Goal: Browse casually

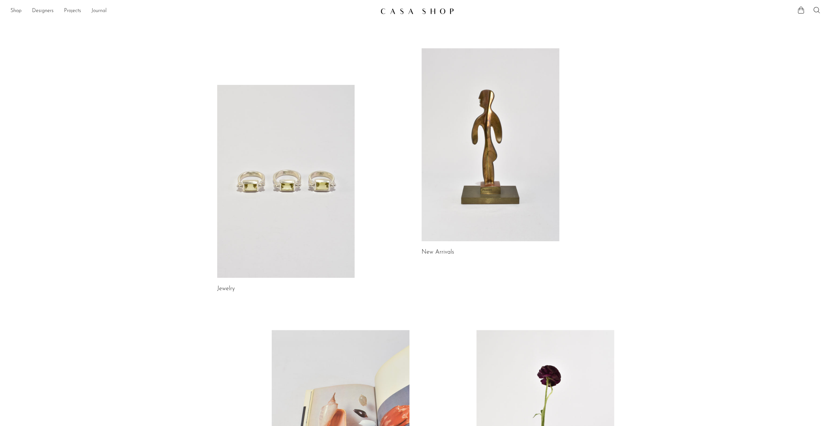
click at [97, 13] on link "Journal" at bounding box center [98, 11] width 15 height 8
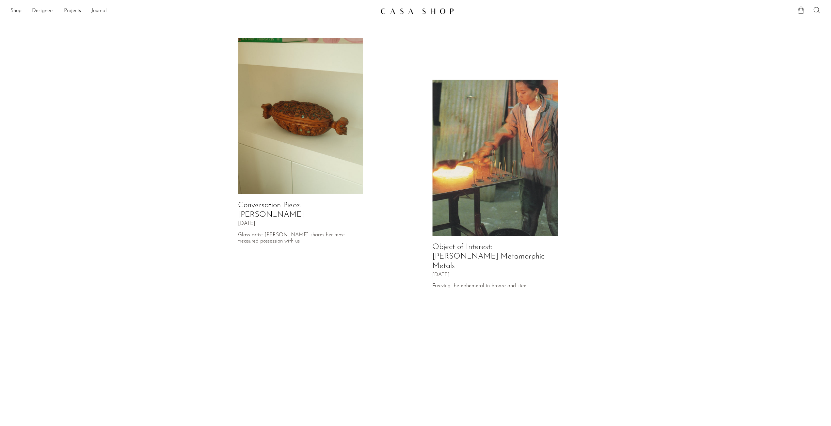
scroll to position [178, 0]
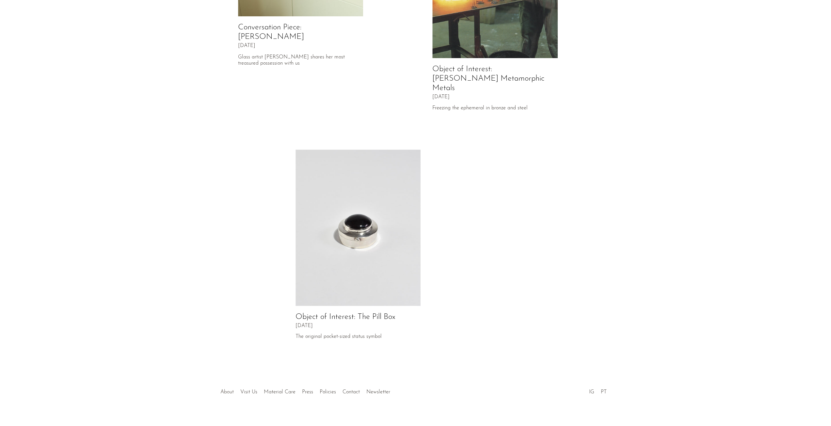
click at [228, 390] on link "About" at bounding box center [226, 392] width 13 height 5
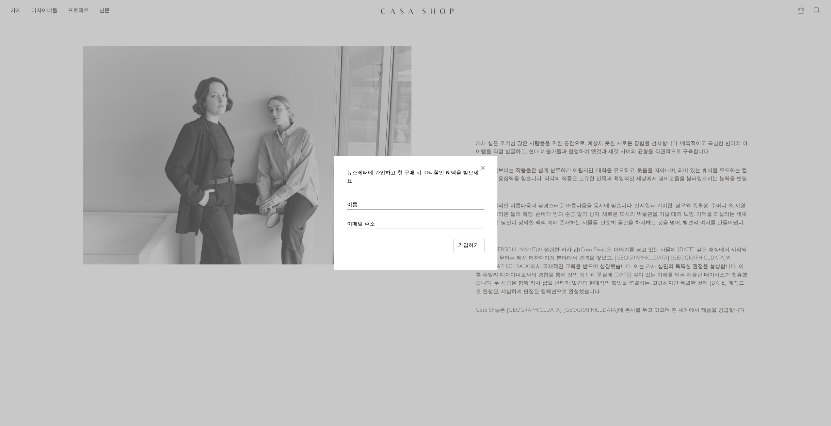
click at [480, 170] on font "×" at bounding box center [482, 166] width 7 height 13
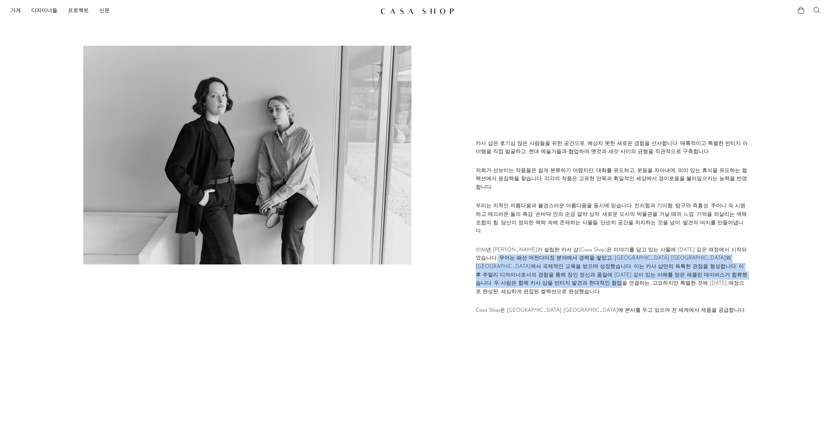
drag, startPoint x: 618, startPoint y: 283, endPoint x: 502, endPoint y: 253, distance: 120.7
click at [502, 253] on p "2016년 에미 무어가 설립한 카사 샵(Casa Shop)은 이야기를 담고 있는 사물에 대한 깊은 애정에서 시작되었습니다. 무어는 패션 머천다…" at bounding box center [612, 271] width 272 height 50
click at [501, 251] on p "2016년 에미 무어가 설립한 카사 샵(Casa Shop)은 이야기를 담고 있는 사물에 대한 깊은 애정에서 시작되었습니다. 무어는 패션 머천다…" at bounding box center [612, 271] width 272 height 50
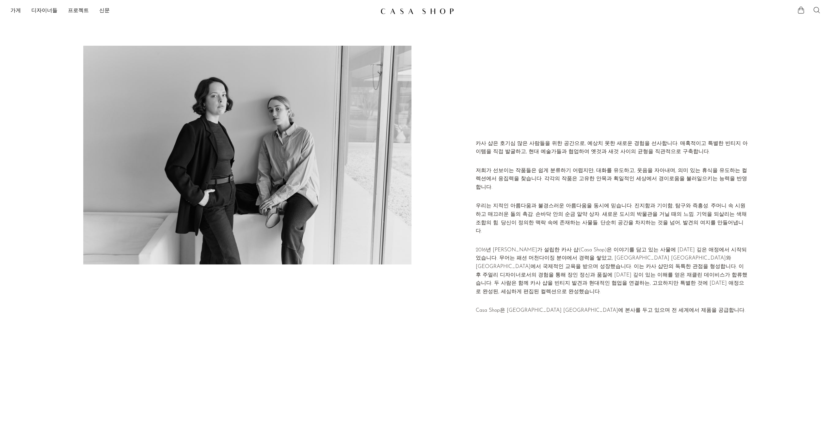
click at [623, 305] on div "카사 샵은 호기심 많은 사람들을 위한 공간으로, 예상치 못한 새로운 경험을 선사합니다. 매혹적이고 특별한 빈티지 아이템을 직접 발굴하고, 현대…" at bounding box center [612, 230] width 272 height 181
drag, startPoint x: 625, startPoint y: 296, endPoint x: 507, endPoint y: 291, distance: 118.3
click at [507, 291] on div "카사 샵은 호기심 많은 사람들을 위한 공간으로, 예상치 못한 새로운 경험을 선사합니다. 매혹적이고 특별한 빈티지 아이템을 직접 발굴하고, 현대…" at bounding box center [612, 230] width 272 height 181
click at [656, 308] on font "Casa Shop은 버지니아주 리치먼드에 본사를 두고 있으며 전 세계에서 제품을 공급합니다." at bounding box center [611, 310] width 270 height 5
click at [12, 8] on link "가게" at bounding box center [15, 11] width 10 height 8
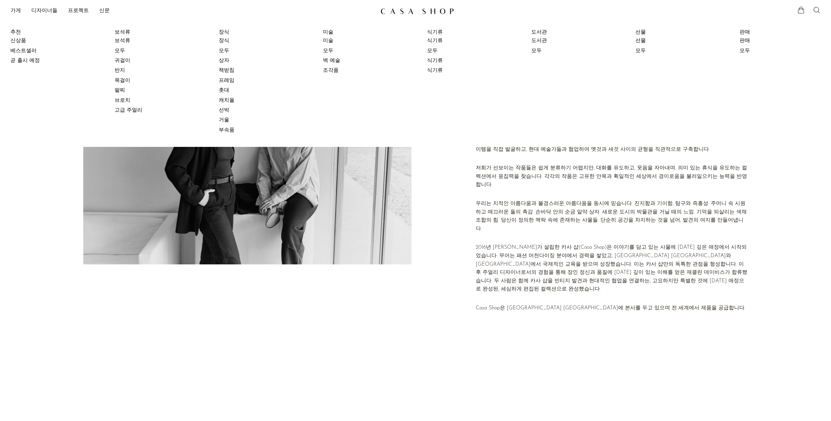
click at [456, 190] on div at bounding box center [444, 228] width 48 height 364
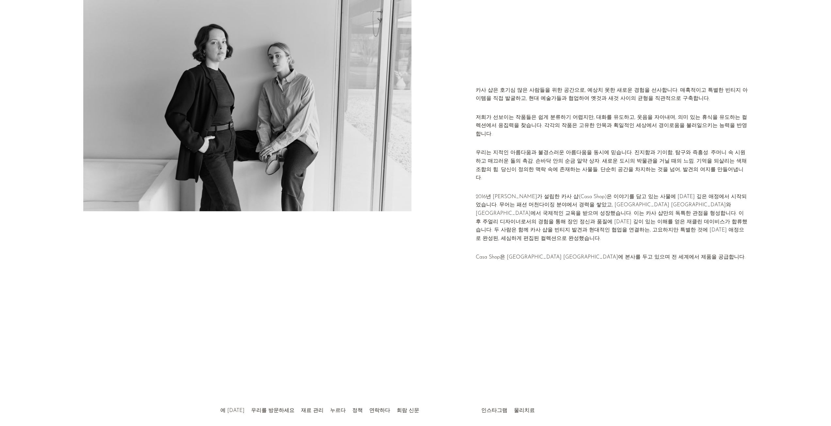
scroll to position [81, 0]
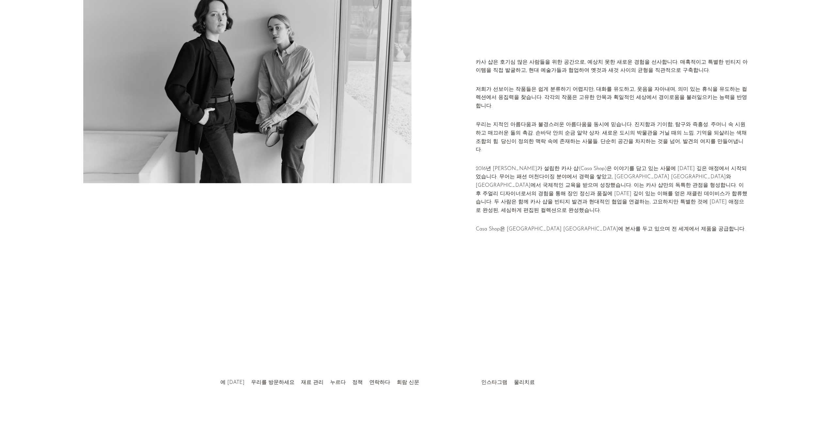
click at [489, 382] on font "인스타그램" at bounding box center [494, 382] width 26 height 5
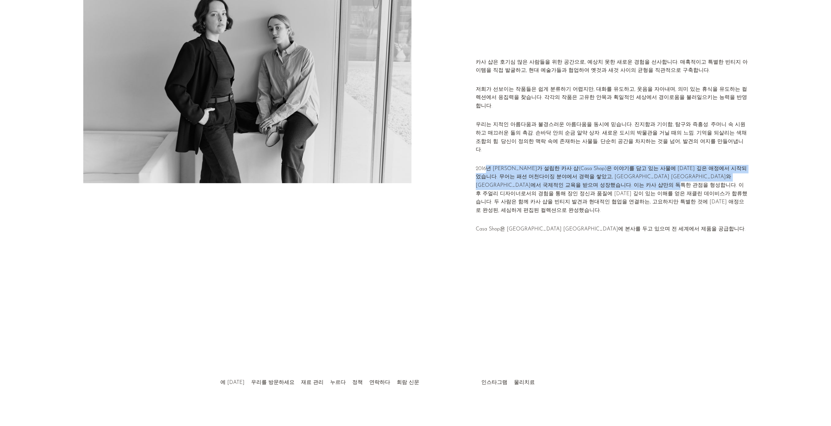
drag, startPoint x: 487, startPoint y: 164, endPoint x: 699, endPoint y: 184, distance: 213.2
click at [699, 184] on font "2016년 에미 무어가 설립한 카사 샵(Casa Shop)은 이야기를 담고 있는 사물에 대한 깊은 애정에서 시작되었습니다. 무어는 패션 머천다…" at bounding box center [612, 189] width 272 height 47
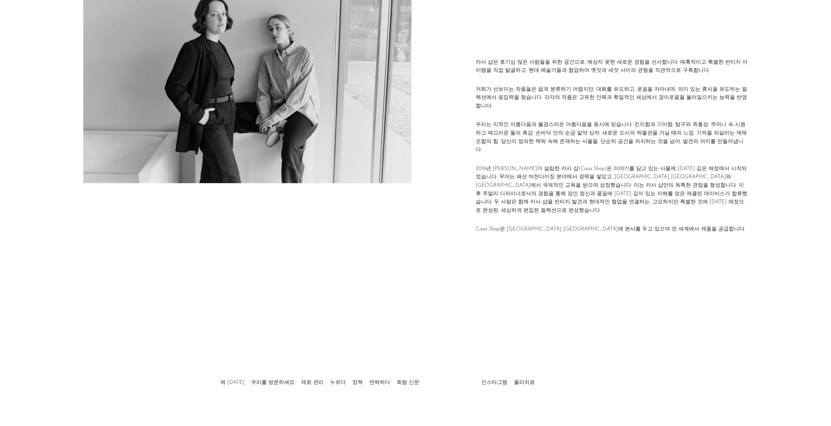
click at [707, 186] on p "2016년 에미 무어가 설립한 카사 샵(Casa Shop)은 이야기를 담고 있는 사물에 대한 깊은 애정에서 시작되었습니다. 무어는 패션 머천다…" at bounding box center [612, 190] width 272 height 50
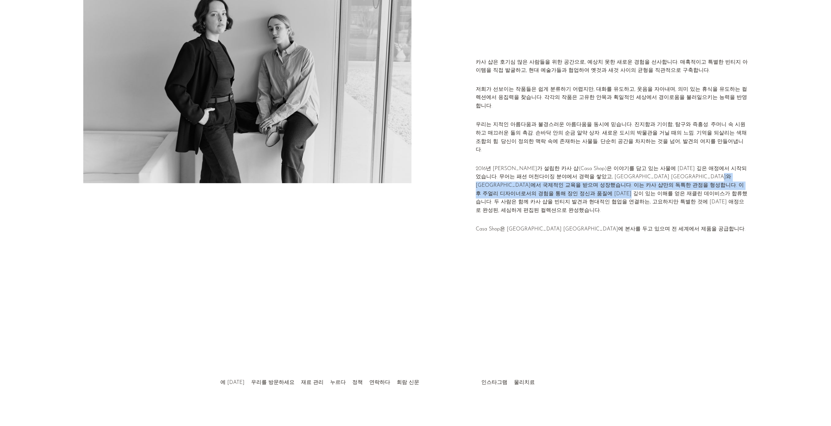
drag, startPoint x: 479, startPoint y: 181, endPoint x: 636, endPoint y: 187, distance: 156.9
click at [636, 187] on font "2016년 에미 무어가 설립한 카사 샵(Casa Shop)은 이야기를 담고 있는 사물에 대한 깊은 애정에서 시작되었습니다. 무어는 패션 머천다…" at bounding box center [612, 189] width 272 height 47
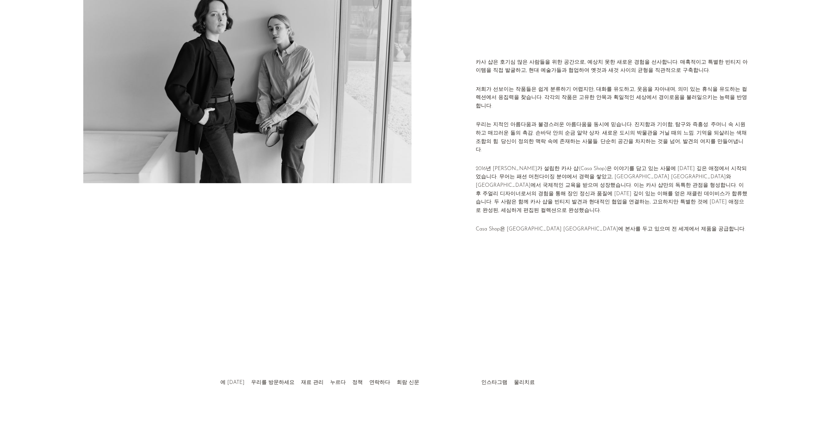
click at [654, 204] on div "카사 샵은 호기심 많은 사람들을 위한 공간으로, 예상치 못한 새로운 경험을 선사합니다. 매혹적이고 특별한 빈티지 아이템을 직접 발굴하고, 현대…" at bounding box center [612, 148] width 272 height 181
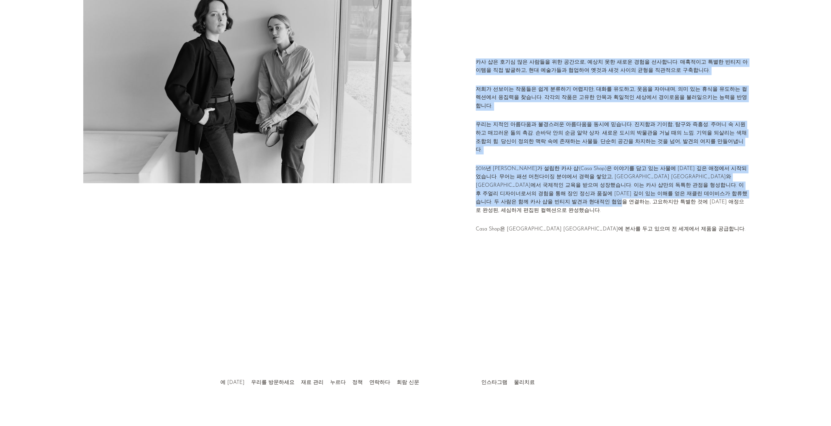
drag, startPoint x: 652, startPoint y: 203, endPoint x: 471, endPoint y: 167, distance: 184.6
click at [471, 167] on div "카사 샵은 호기심 많은 사람들을 위한 공간으로, 예상치 못한 새로운 경험을 선사합니다. 매혹적이고 특별한 빈티지 아이템을 직접 발굴하고, 현대…" at bounding box center [415, 148] width 665 height 369
click at [618, 203] on div "카사 샵은 호기심 많은 사람들을 위한 공간으로, 예상치 못한 새로운 경험을 선사합니다. 매혹적이고 특별한 빈티지 아이템을 직접 발굴하고, 현대…" at bounding box center [612, 148] width 272 height 181
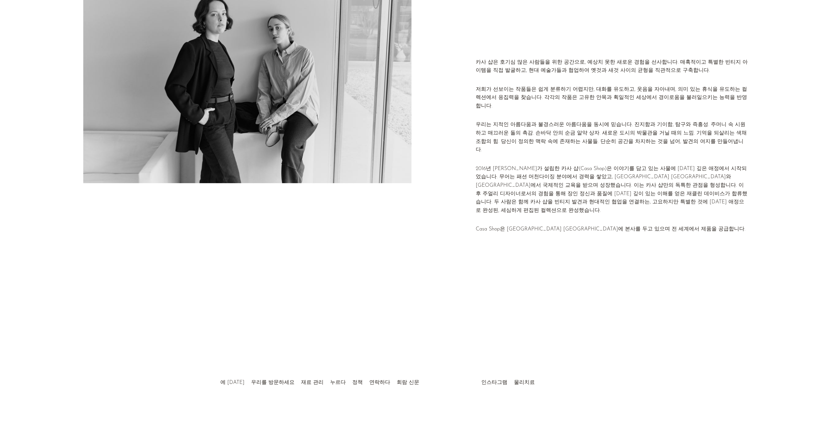
drag, startPoint x: 640, startPoint y: 216, endPoint x: 638, endPoint y: 221, distance: 5.3
click at [640, 227] on font "Casa Shop은 버지니아주 리치먼드에 본사를 두고 있으며 전 세계에서 제품을 공급합니다." at bounding box center [611, 229] width 270 height 5
drag, startPoint x: 510, startPoint y: 217, endPoint x: 674, endPoint y: 230, distance: 164.4
click at [674, 230] on div "카사 샵은 호기심 많은 사람들을 위한 공간으로, 예상치 못한 새로운 경험을 선사합니다. 매혹적이고 특별한 빈티지 아이템을 직접 발굴하고, 현대…" at bounding box center [612, 148] width 272 height 369
click at [699, 240] on div "카사 샵은 호기심 많은 사람들을 위한 공간으로, 예상치 못한 새로운 경험을 선사합니다. 매혹적이고 특별한 빈티지 아이템을 직접 발굴하고, 현대…" at bounding box center [612, 148] width 272 height 369
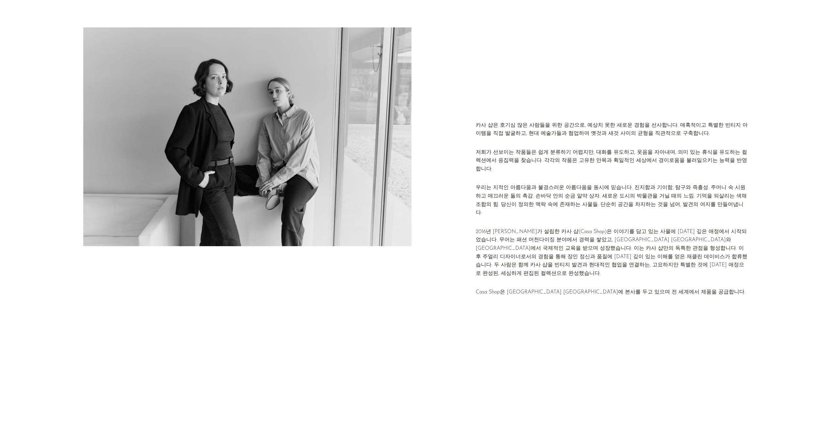
scroll to position [0, 0]
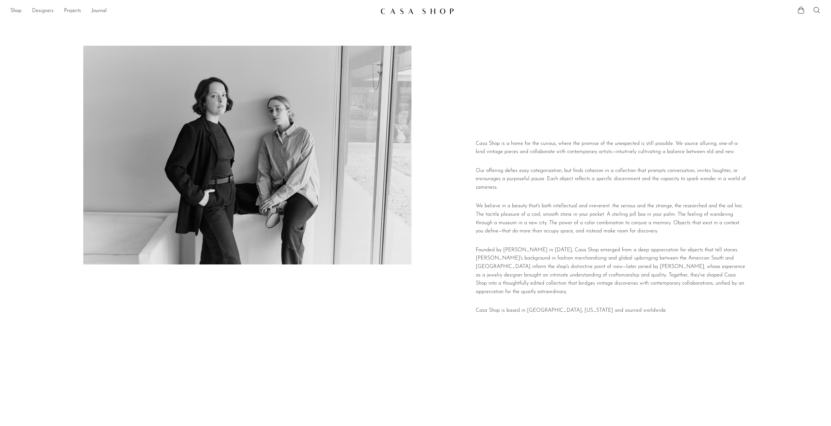
click at [46, 13] on link "Designers" at bounding box center [43, 11] width 22 height 8
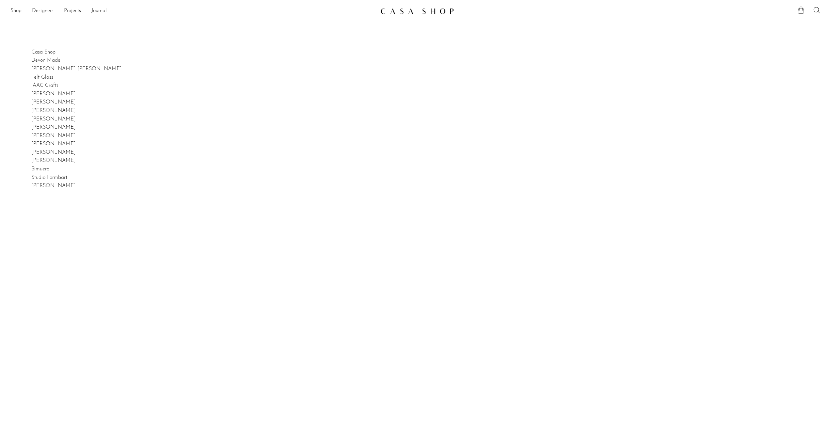
click at [44, 10] on link "Designers" at bounding box center [43, 11] width 22 height 8
click at [69, 9] on link "Projects" at bounding box center [72, 11] width 17 height 8
click at [28, 31] on link "Holiday 24" at bounding box center [415, 32] width 810 height 7
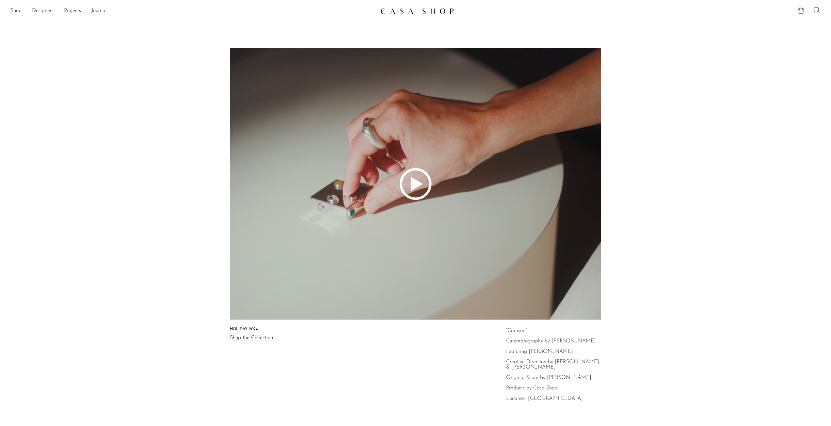
click at [510, 329] on p "“Crimson”" at bounding box center [553, 330] width 95 height 5
click at [262, 337] on link "Shop the Collection" at bounding box center [251, 337] width 43 height 5
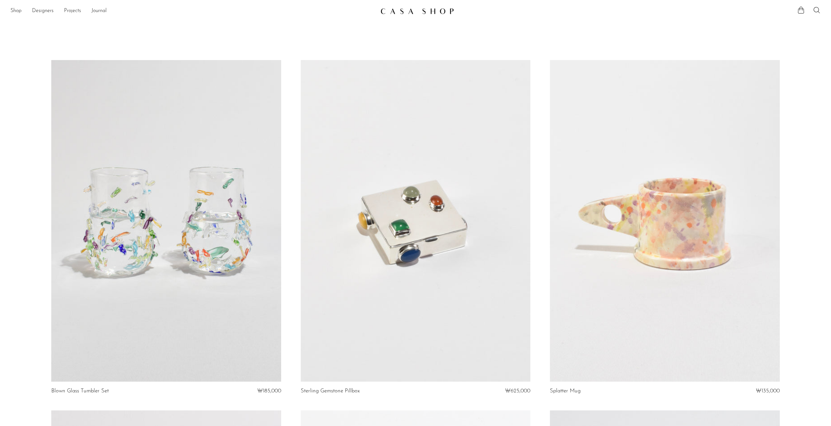
click at [382, 9] on img at bounding box center [416, 11] width 73 height 7
